Goal: Information Seeking & Learning: Learn about a topic

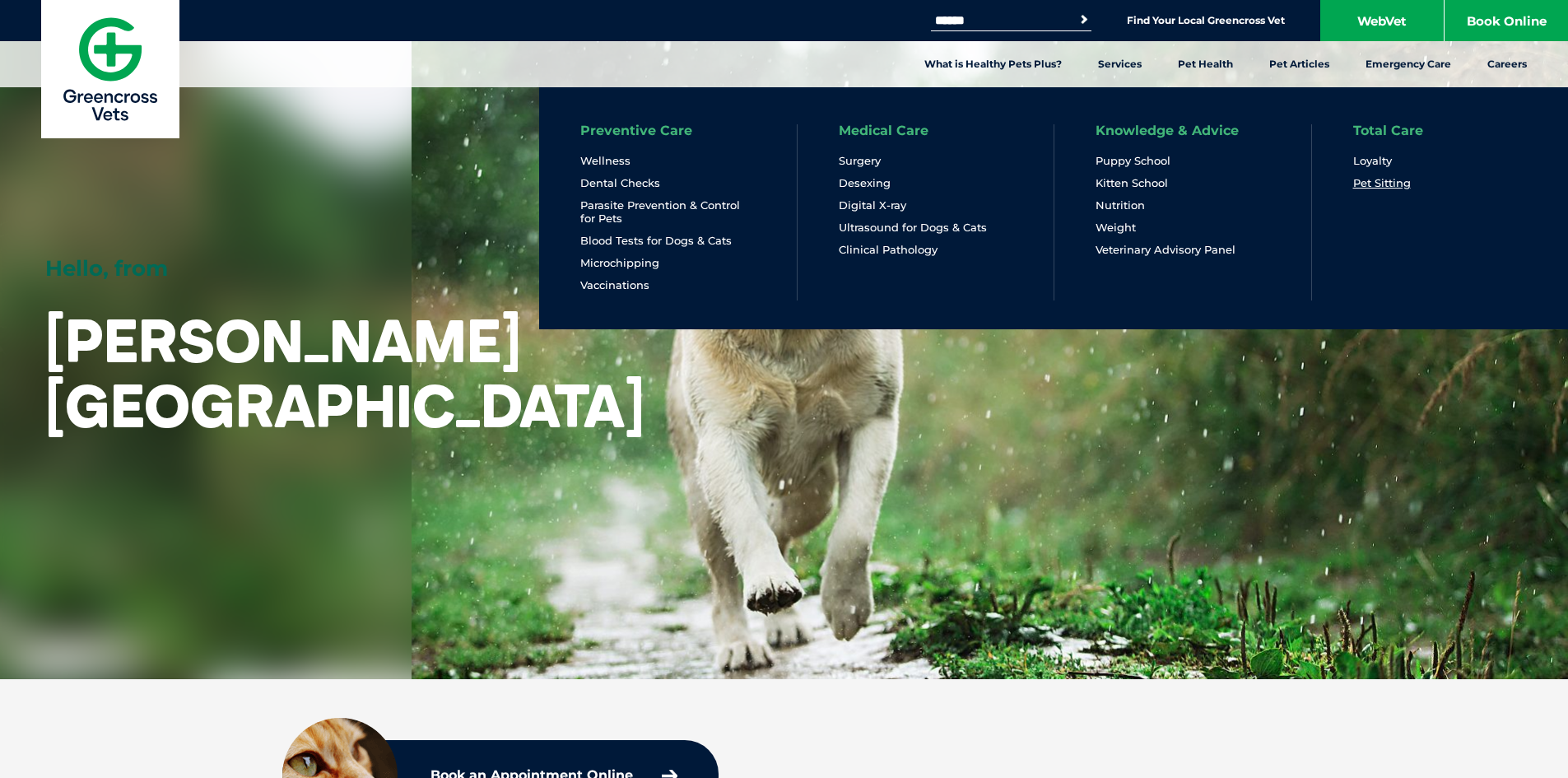
click at [1381, 181] on link "Pet Sitting" at bounding box center [1382, 183] width 57 height 14
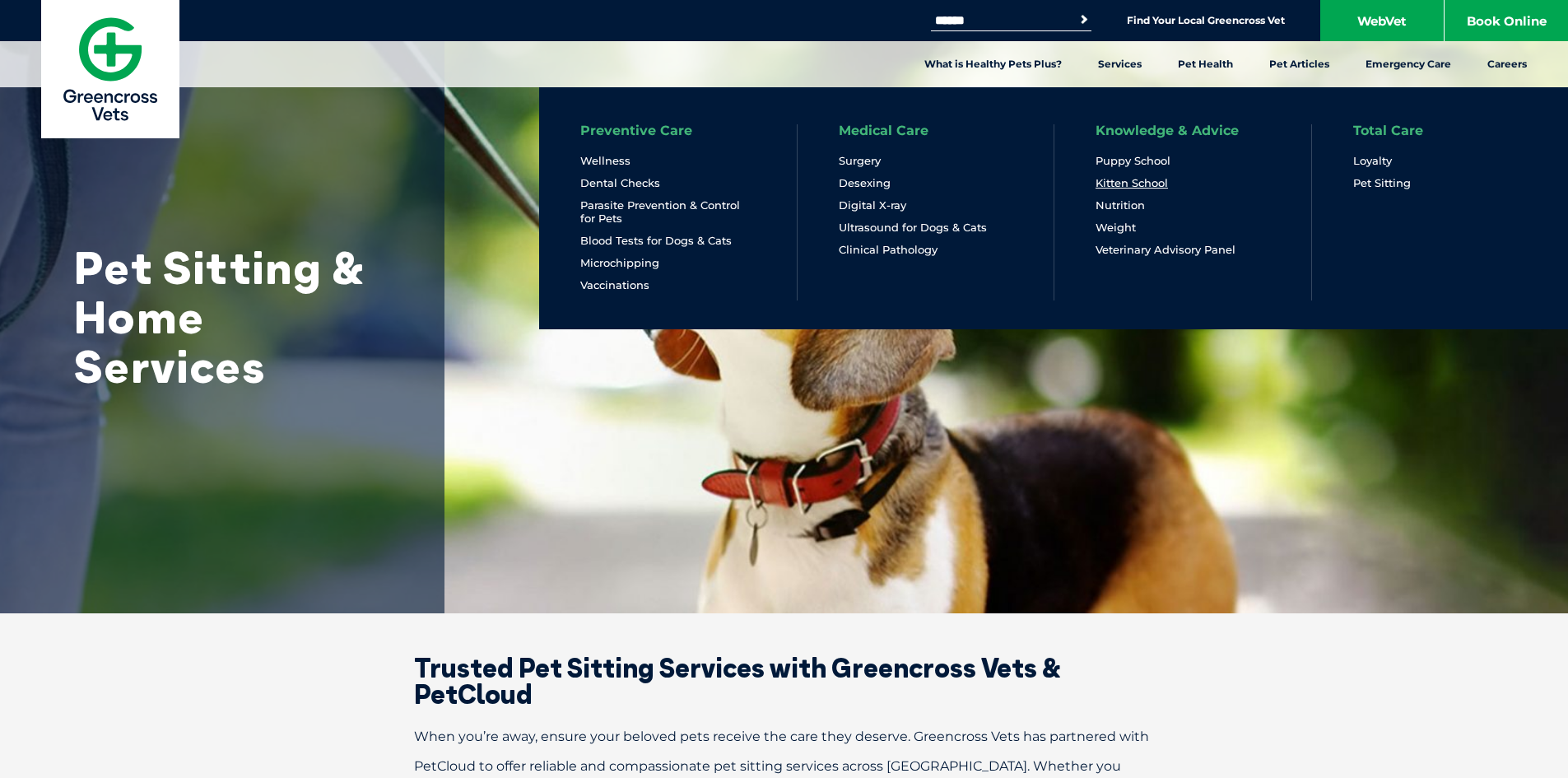
click at [1134, 184] on link "Kitten School" at bounding box center [1131, 183] width 72 height 14
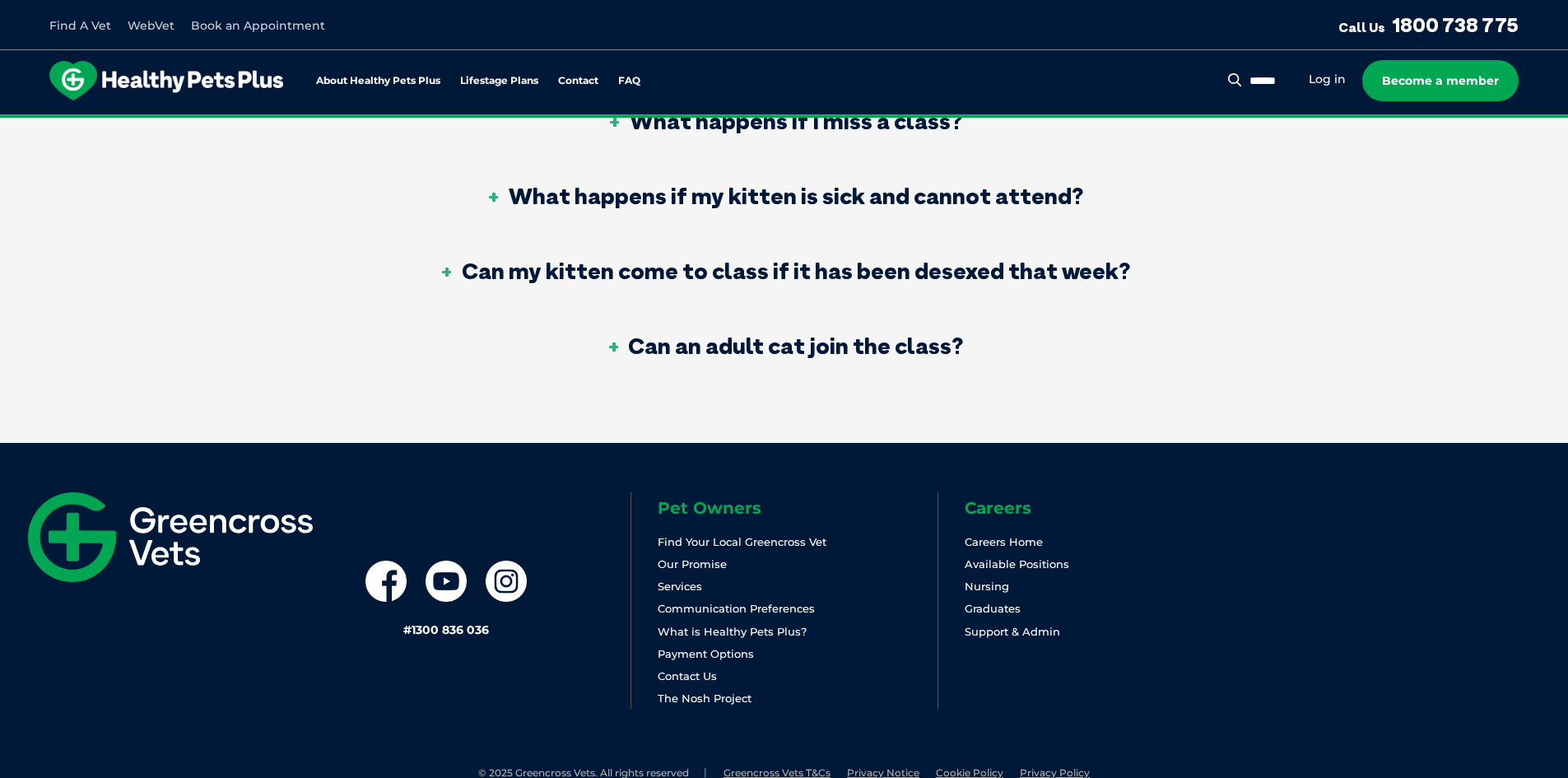
scroll to position [3535, 0]
